Goal: Find specific page/section: Find specific page/section

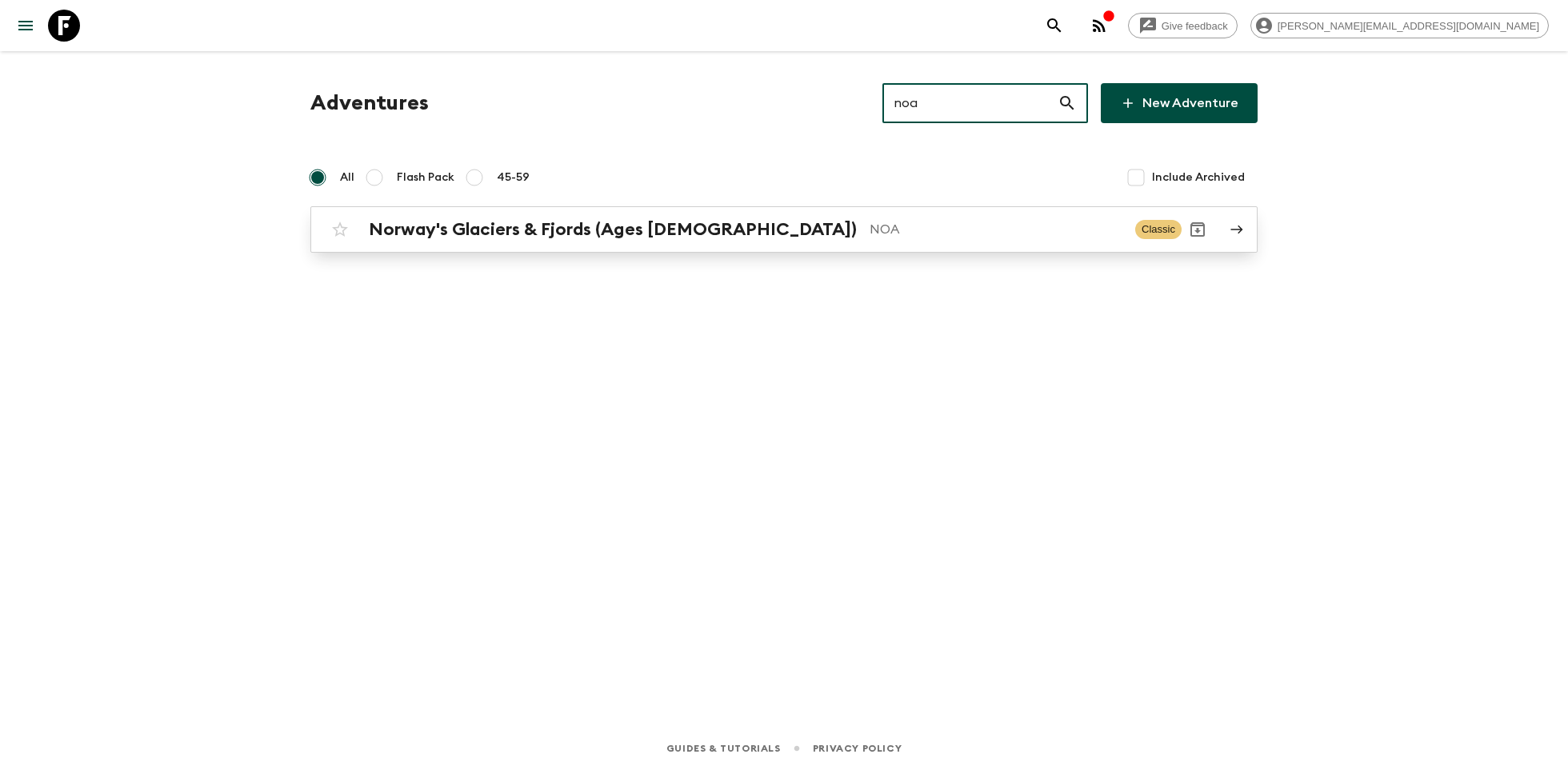
type input "noa"
click at [507, 229] on h2 "Norway's Glaciers & Fjords (Ages [DEMOGRAPHIC_DATA])" at bounding box center [612, 229] width 488 height 21
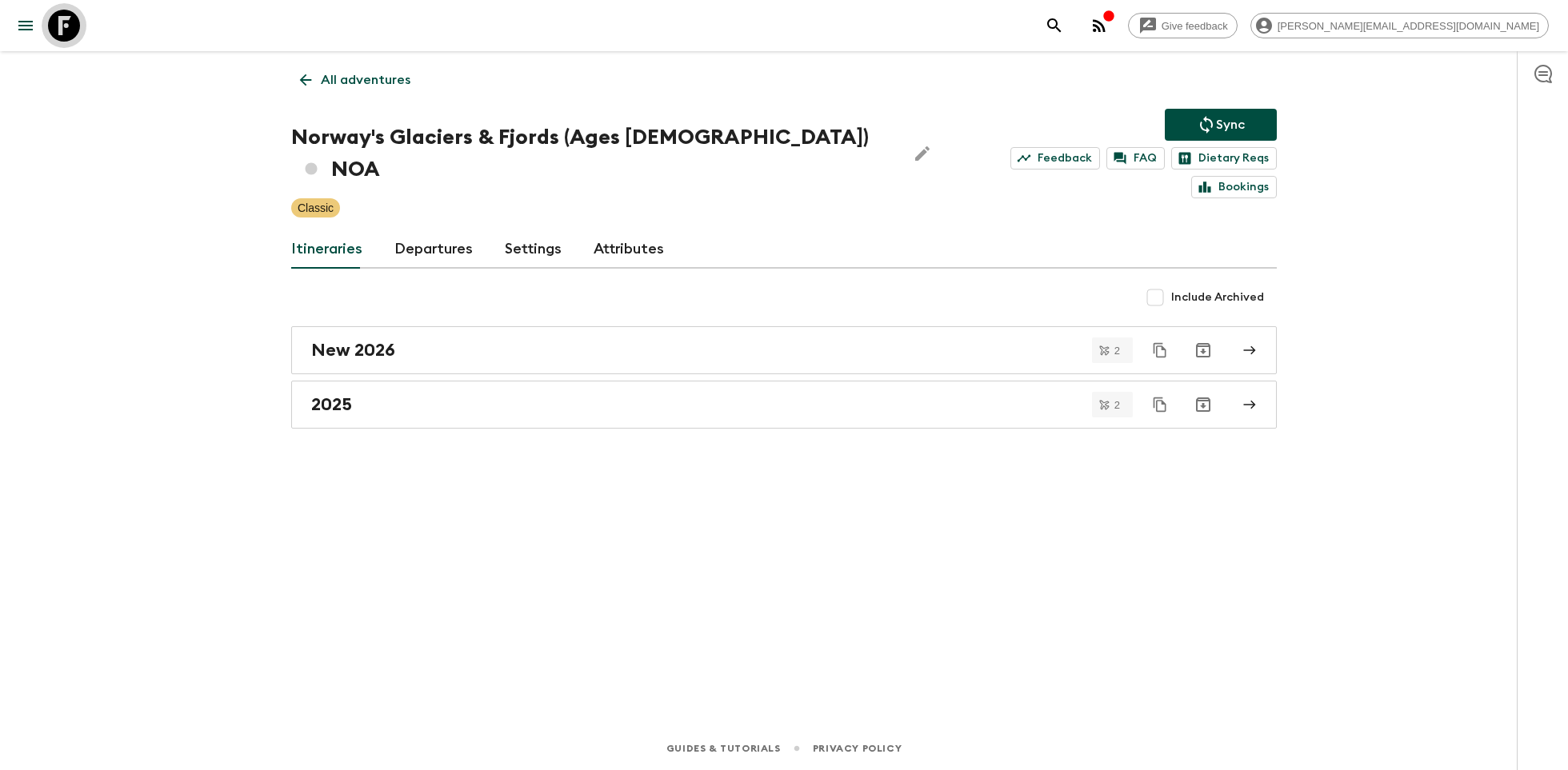
click at [63, 21] on icon at bounding box center [64, 26] width 32 height 32
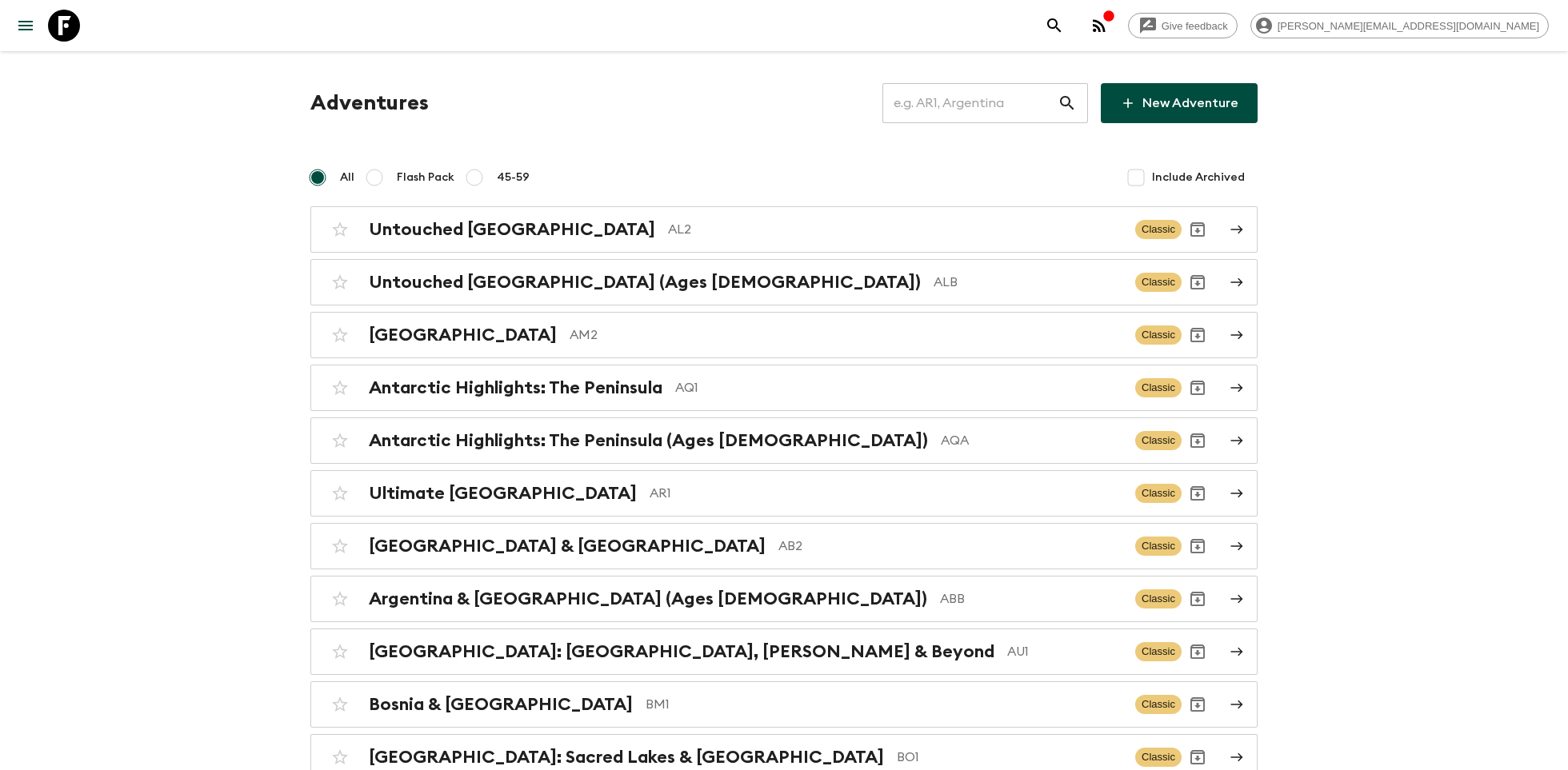
click at [964, 108] on input "text" at bounding box center [969, 102] width 175 height 45
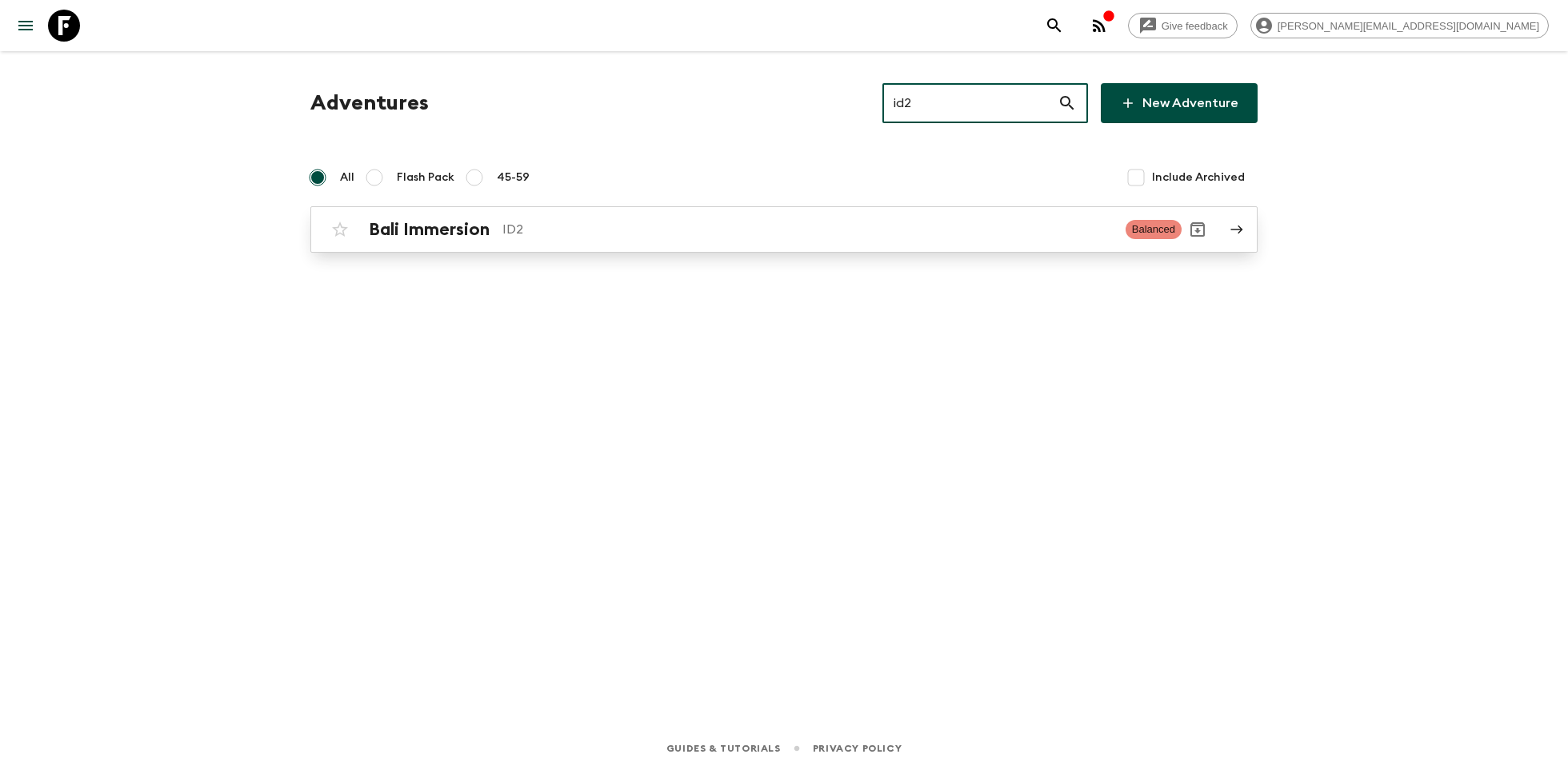
type input "id2"
click at [552, 220] on p "ID2" at bounding box center [807, 229] width 610 height 19
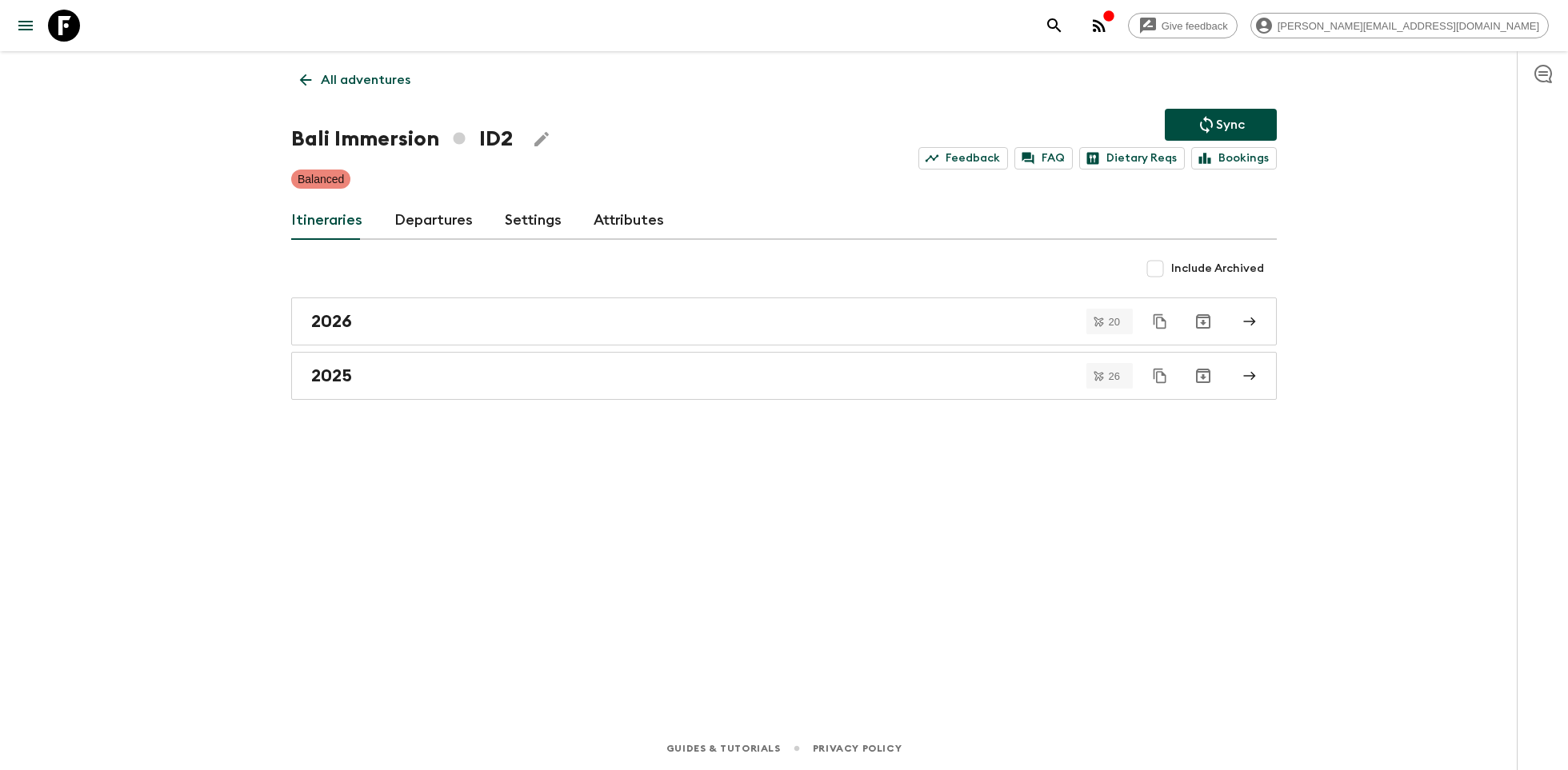
click at [404, 401] on div "All adventures Bali Immersion ID2 Sync Feedback FAQ Dietary Reqs Bookings Balan…" at bounding box center [784, 367] width 1024 height 631
click at [404, 378] on div "2025" at bounding box center [768, 376] width 915 height 21
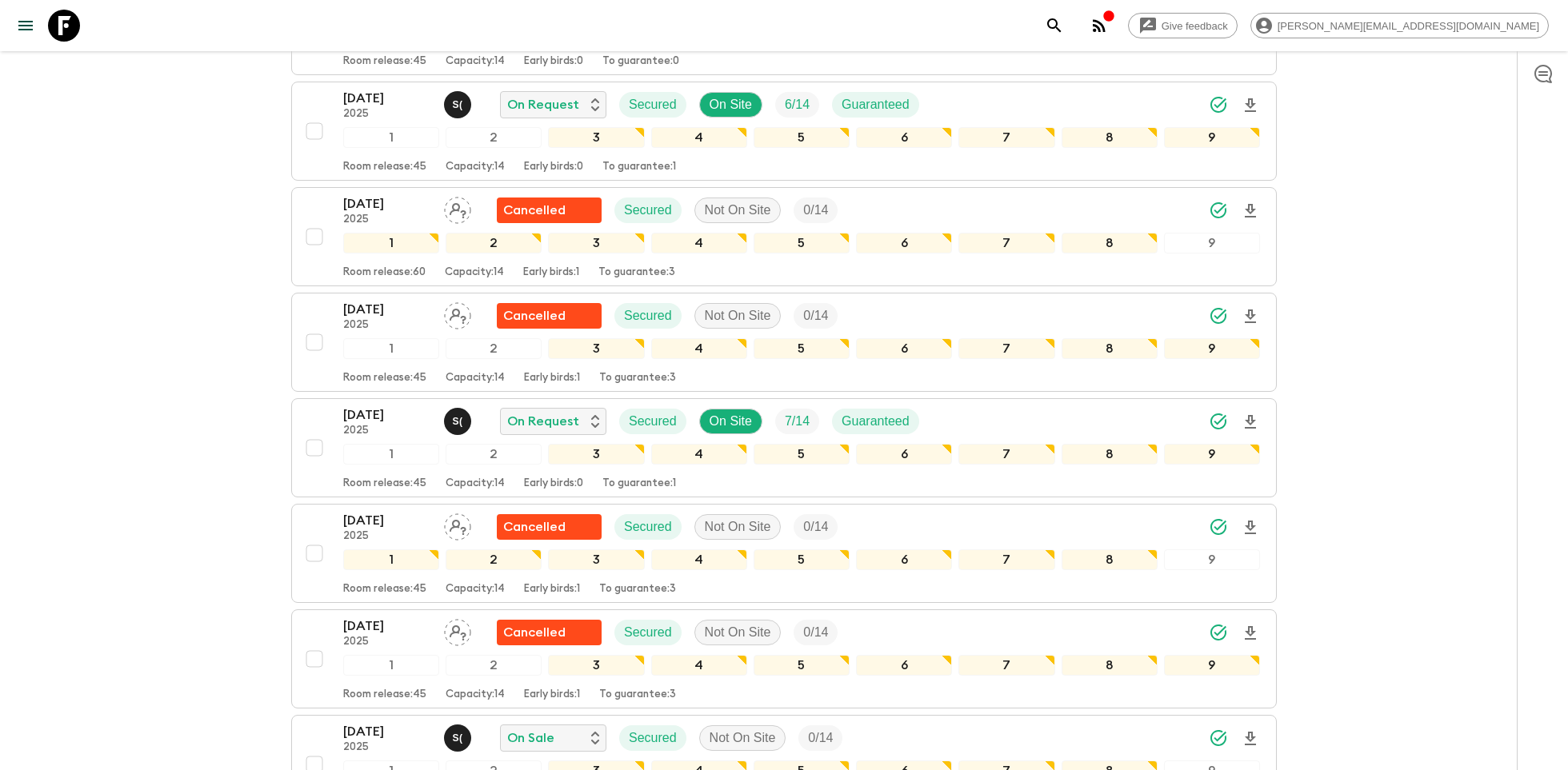
scroll to position [976, 0]
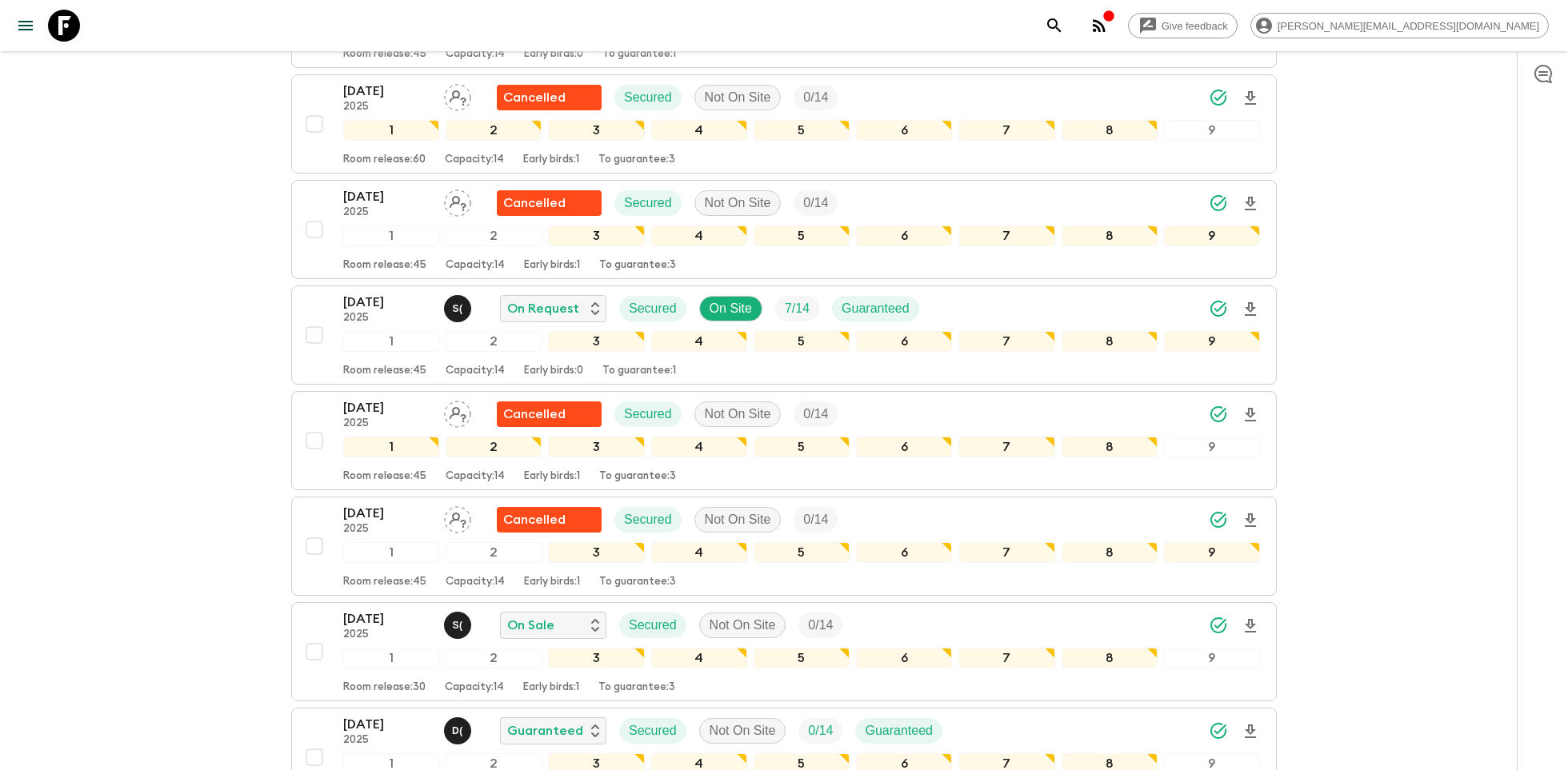
click at [64, 18] on icon at bounding box center [64, 26] width 32 height 32
